Goal: Navigation & Orientation: Find specific page/section

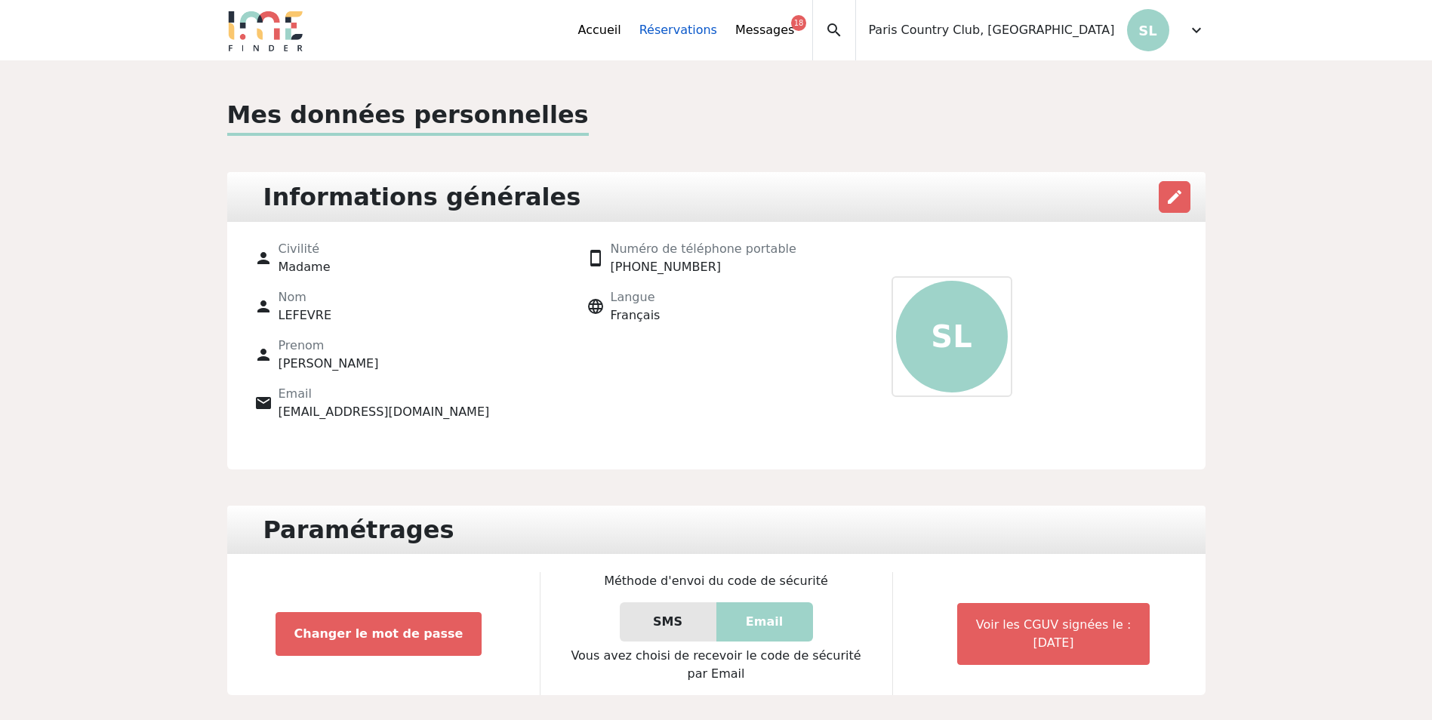
click at [717, 34] on link "Réservations" at bounding box center [678, 30] width 78 height 18
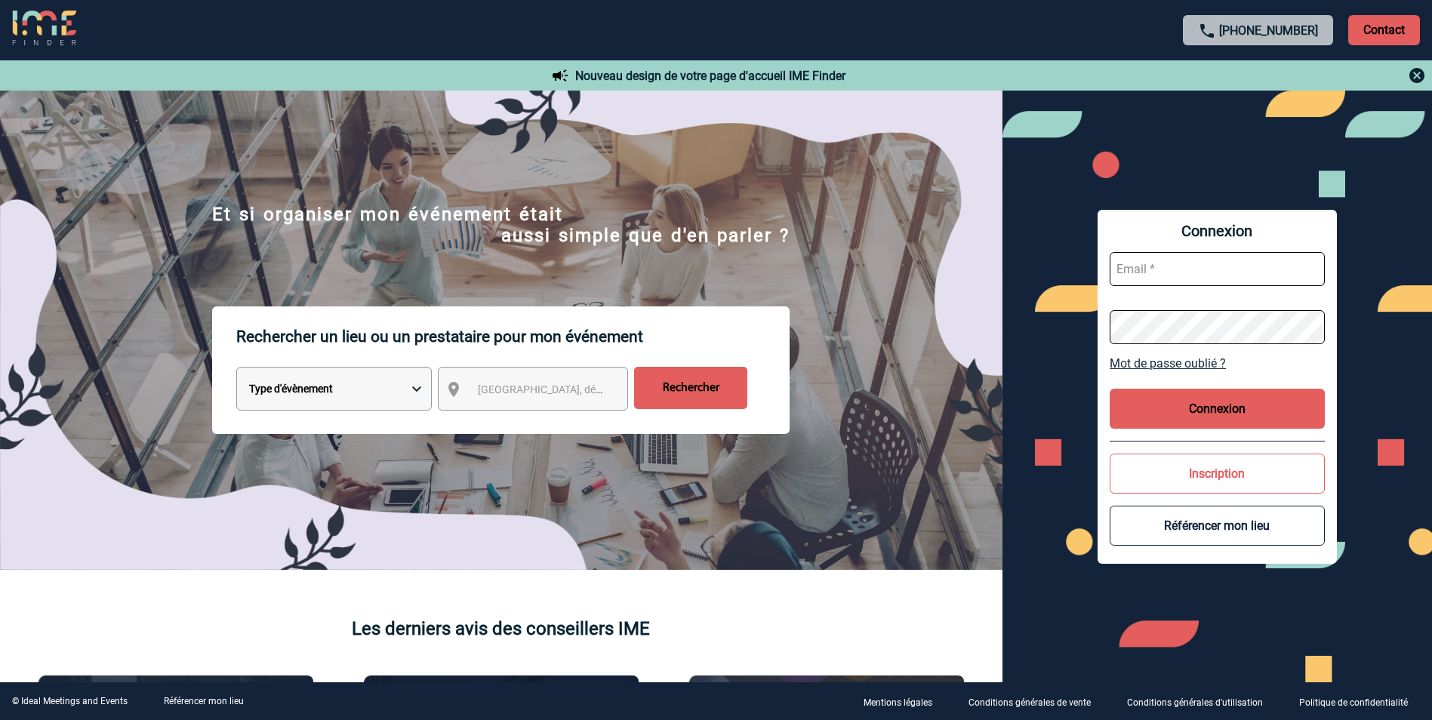
click at [19, 21] on img at bounding box center [44, 29] width 64 height 36
